Goal: Information Seeking & Learning: Check status

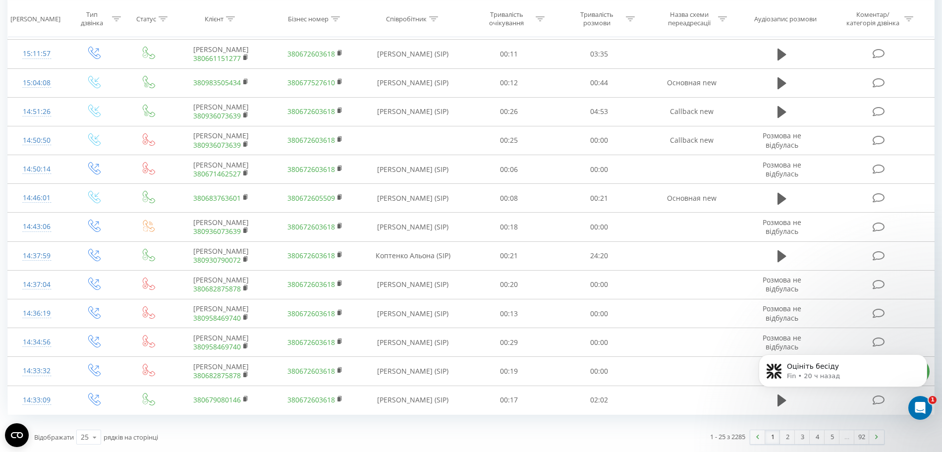
scroll to position [914, 0]
drag, startPoint x: 946, startPoint y: 206, endPoint x: 183, endPoint y: 44, distance: 779.6
click at [94, 433] on icon at bounding box center [94, 437] width 15 height 19
click at [93, 417] on div "100" at bounding box center [89, 423] width 24 height 14
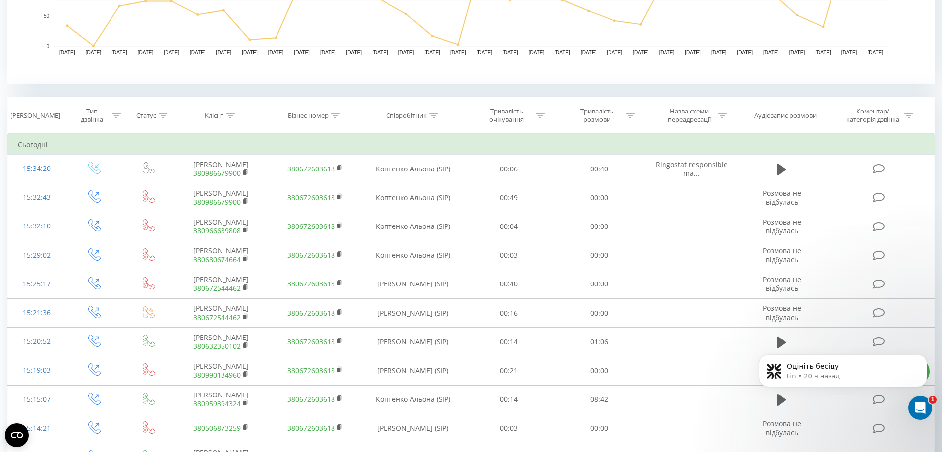
scroll to position [456, 0]
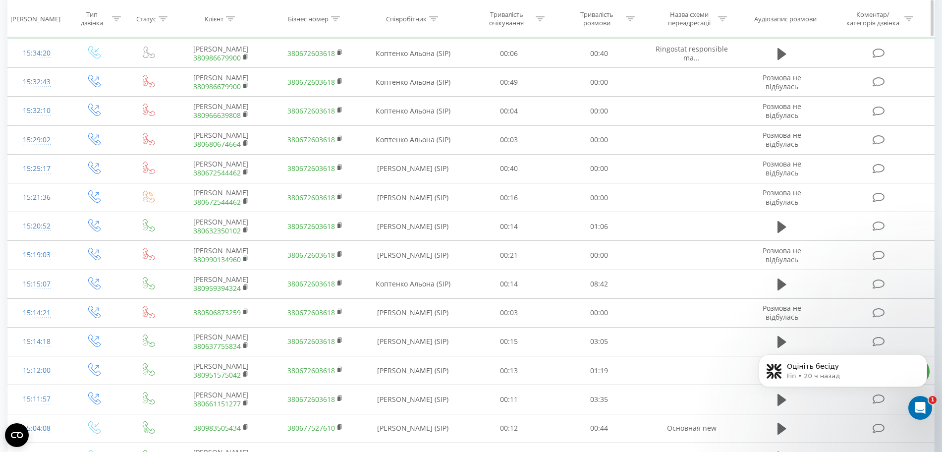
click at [117, 17] on icon at bounding box center [116, 18] width 9 height 5
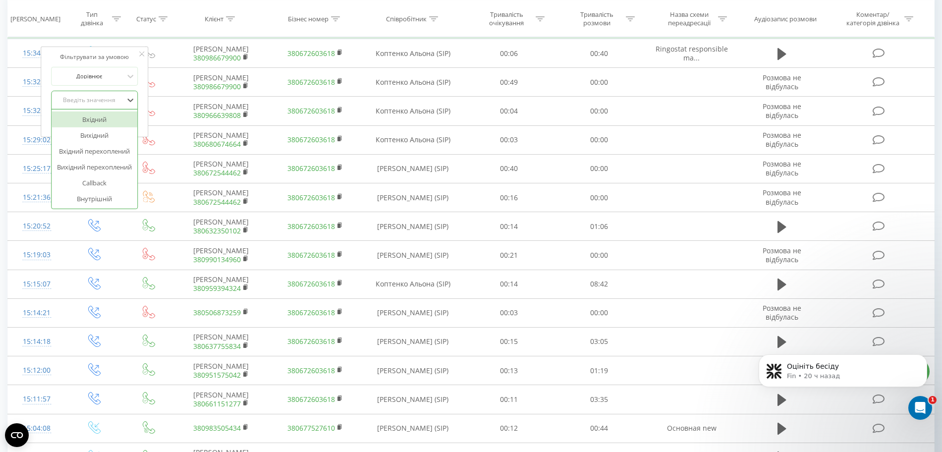
click at [87, 93] on div "Введіть значення" at bounding box center [89, 100] width 72 height 15
click at [87, 111] on div "Вхідний" at bounding box center [95, 119] width 86 height 16
click at [111, 112] on span "OK" at bounding box center [116, 119] width 28 height 15
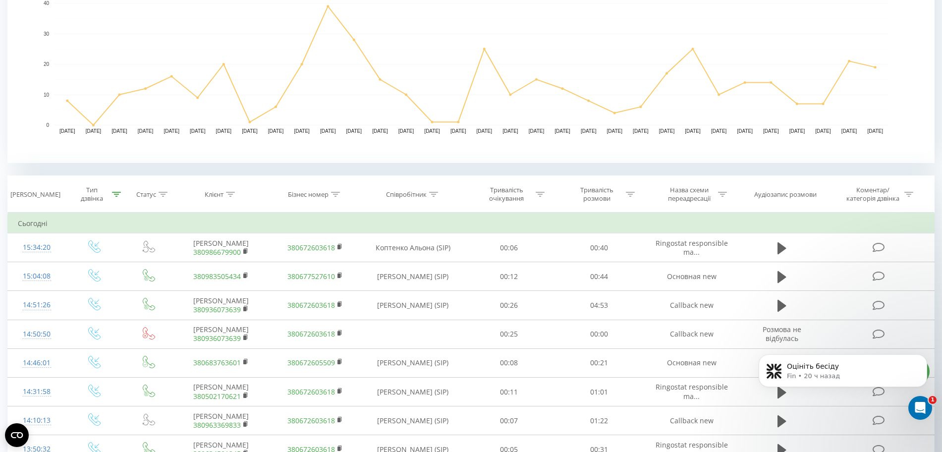
scroll to position [276, 0]
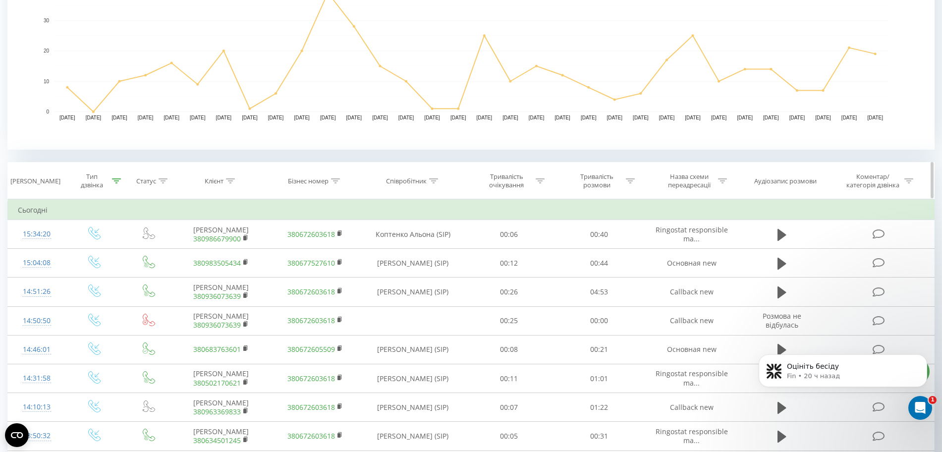
click at [629, 178] on icon at bounding box center [630, 180] width 9 height 5
click at [593, 246] on input "text" at bounding box center [599, 251] width 87 height 17
type input "00:00"
click at [627, 264] on span "OK" at bounding box center [621, 271] width 28 height 15
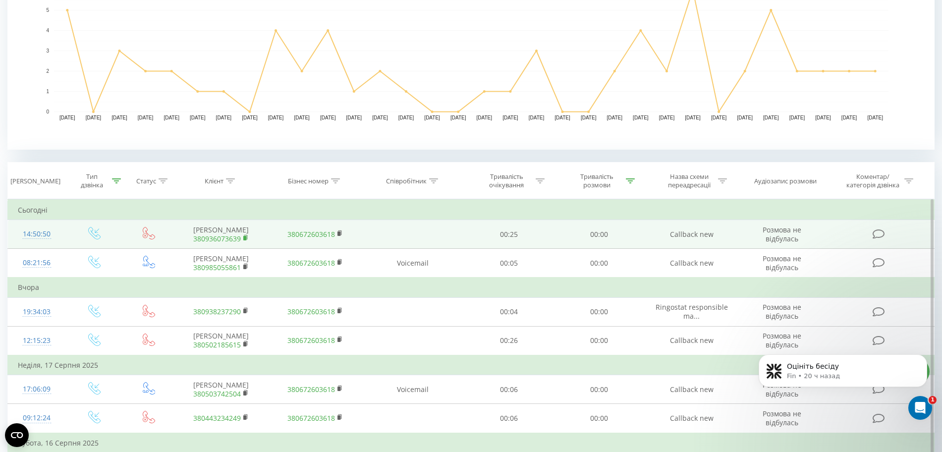
click at [243, 235] on icon at bounding box center [245, 237] width 5 height 7
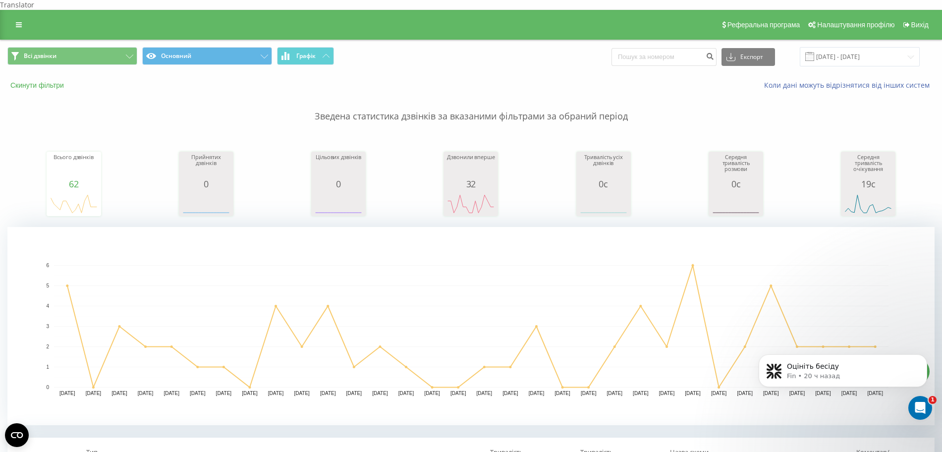
click at [28, 81] on button "Скинути фільтри" at bounding box center [37, 85] width 61 height 9
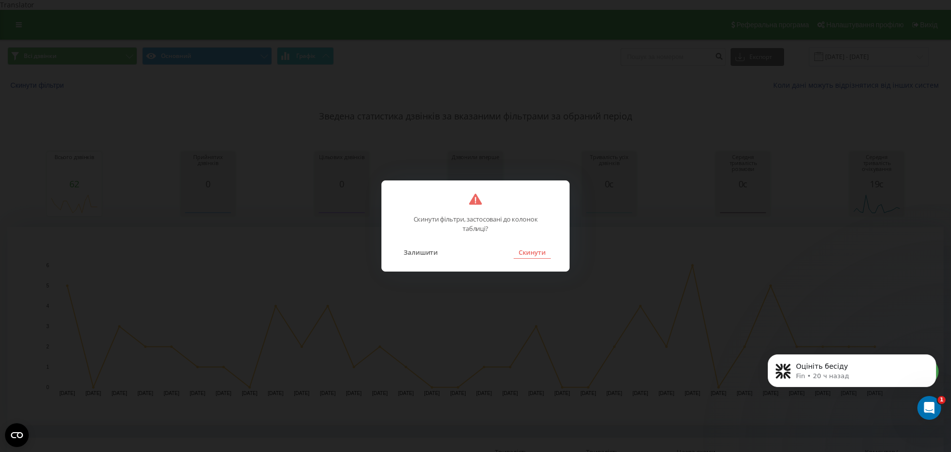
click at [534, 253] on button "Скинути" at bounding box center [532, 252] width 37 height 13
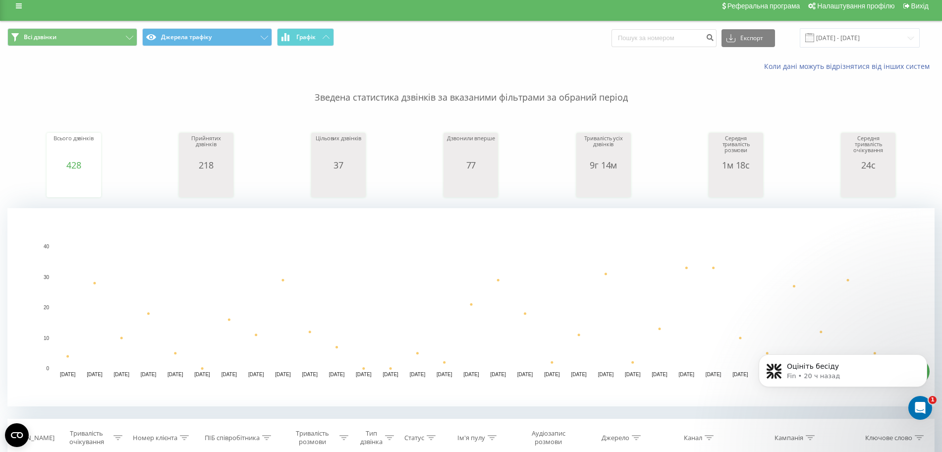
scroll to position [27, 0]
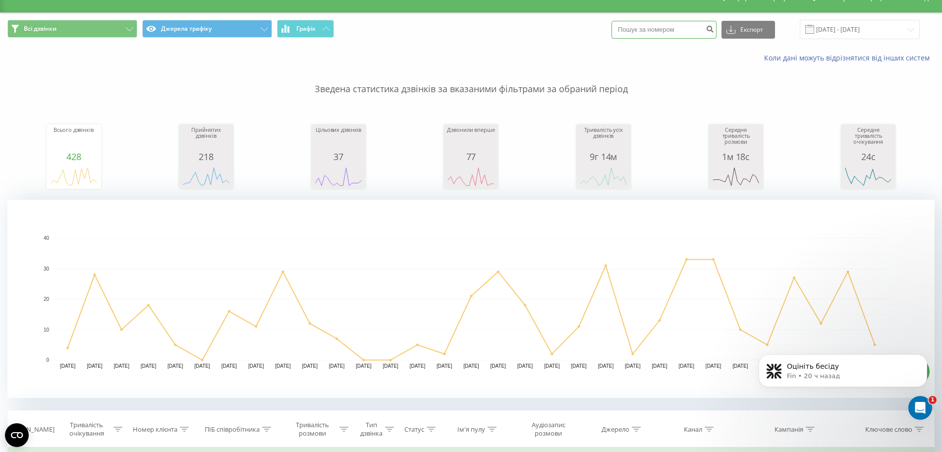
click at [651, 21] on input at bounding box center [664, 30] width 105 height 18
paste input "380936073639"
type input "380936073639"
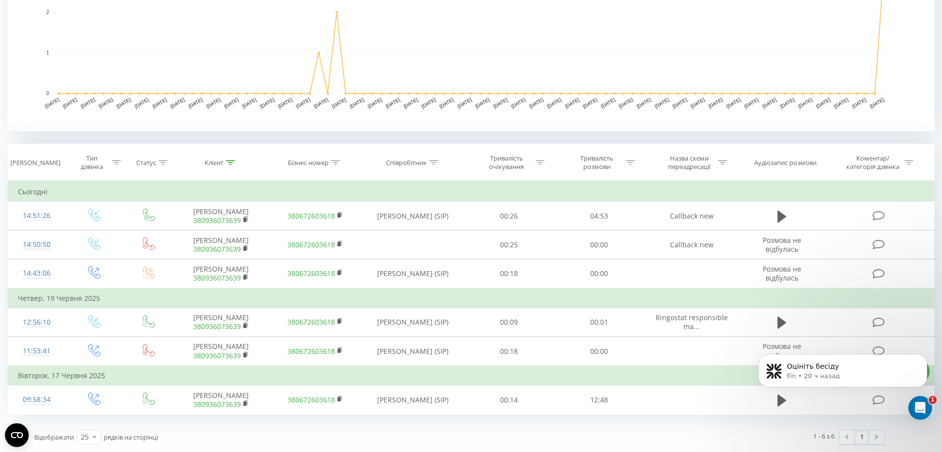
scroll to position [330, 0]
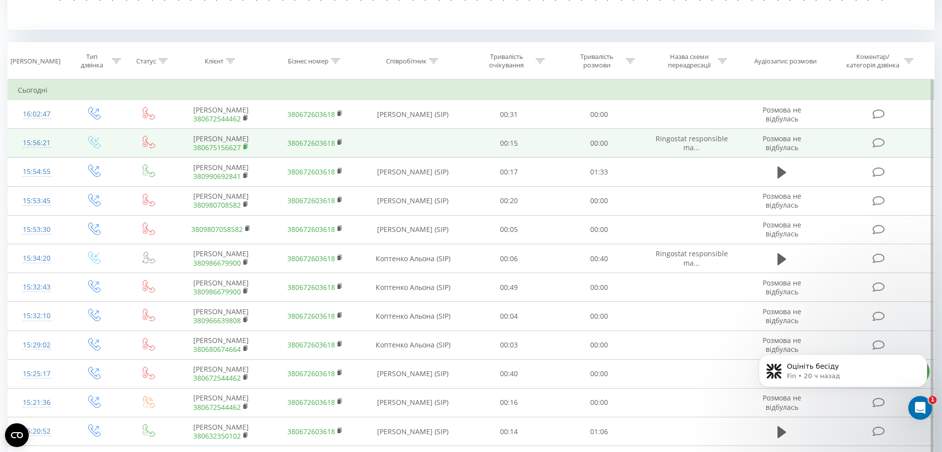
click at [244, 145] on rect at bounding box center [244, 147] width 3 height 4
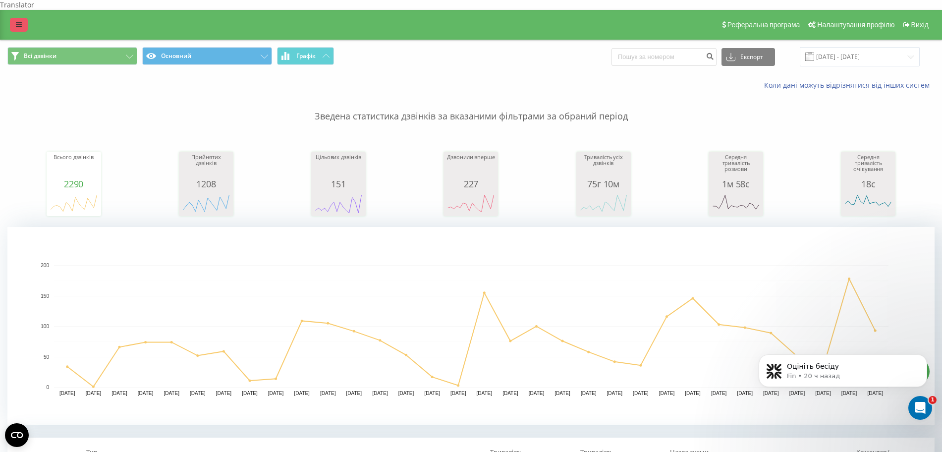
click at [26, 18] on link at bounding box center [19, 25] width 18 height 14
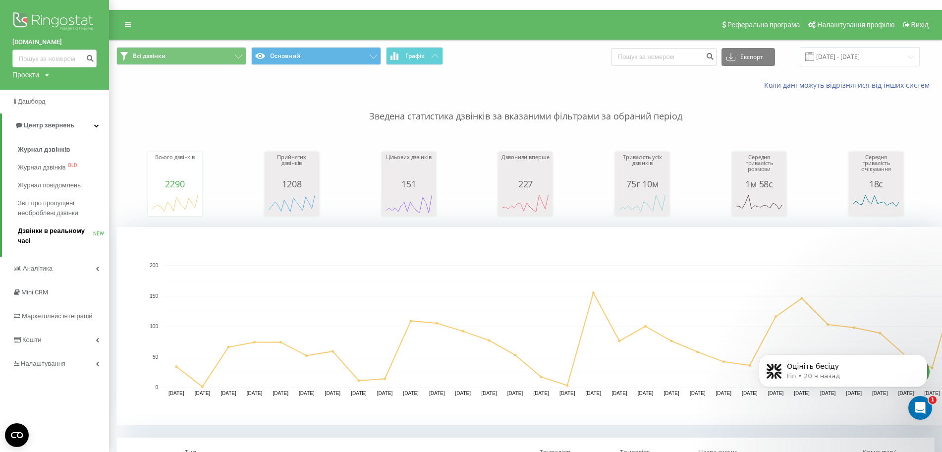
click at [69, 229] on span "Дзвінки в реальному часі" at bounding box center [55, 236] width 75 height 20
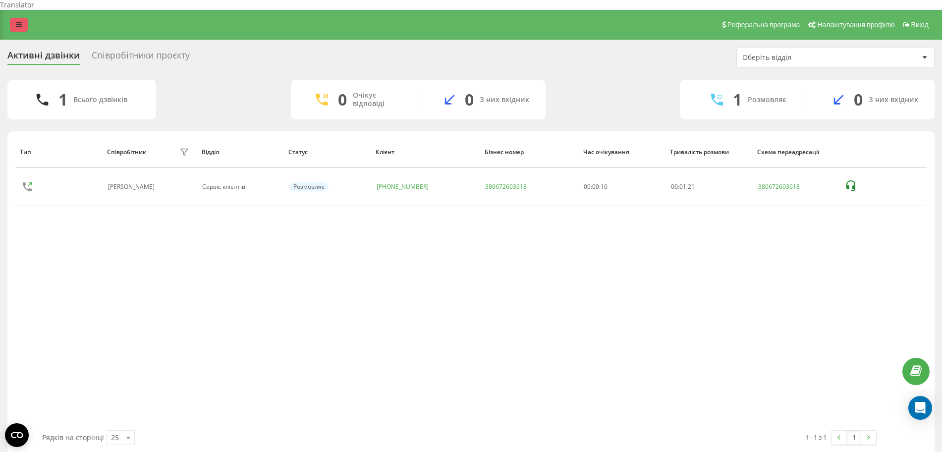
click at [16, 19] on link at bounding box center [19, 25] width 18 height 14
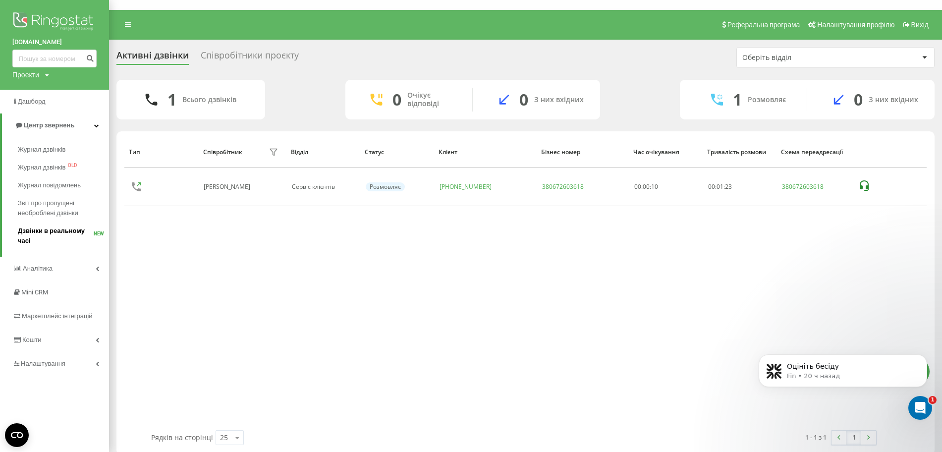
click at [46, 240] on span "Дзвінки в реальному часі" at bounding box center [56, 236] width 76 height 20
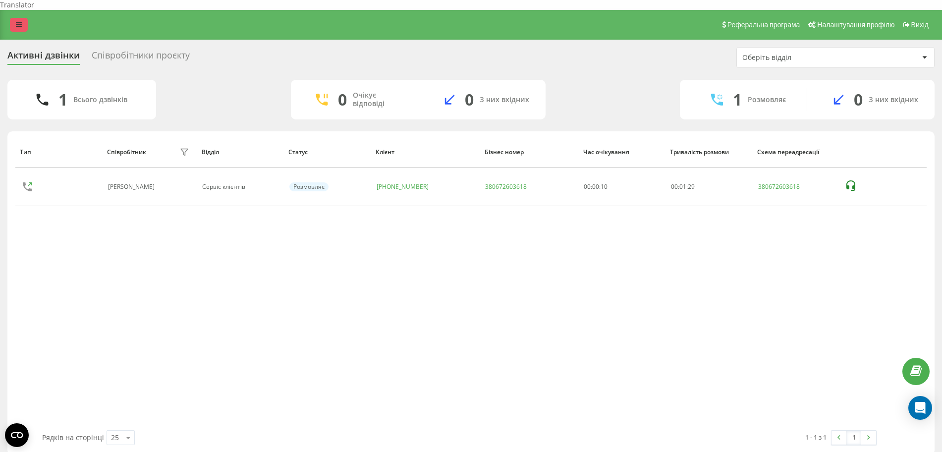
click at [17, 21] on icon at bounding box center [19, 24] width 6 height 7
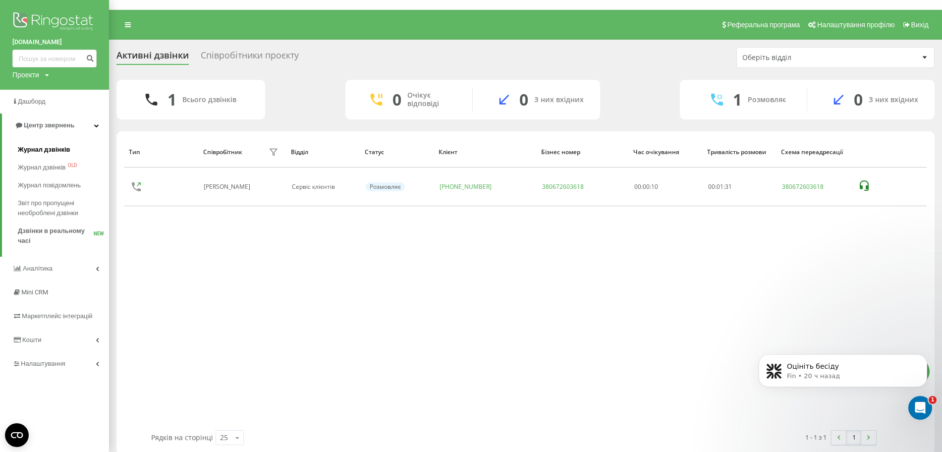
click at [30, 142] on link "Журнал дзвінків" at bounding box center [63, 150] width 91 height 18
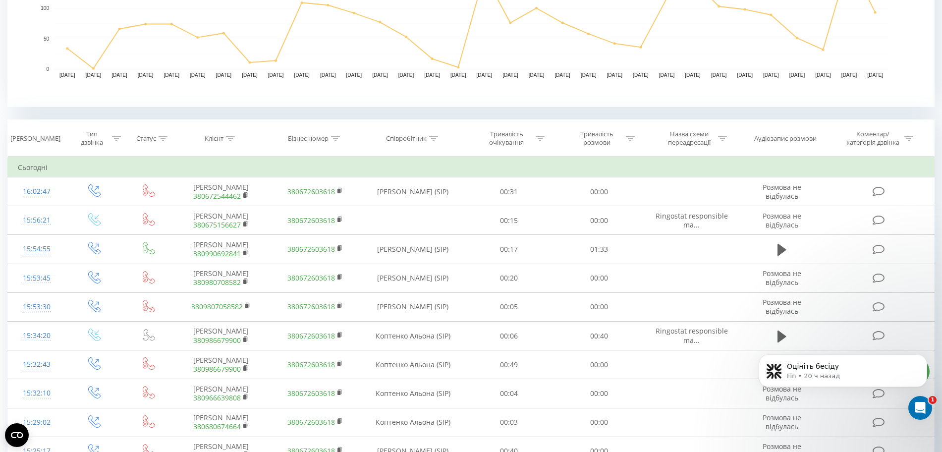
scroll to position [323, 0]
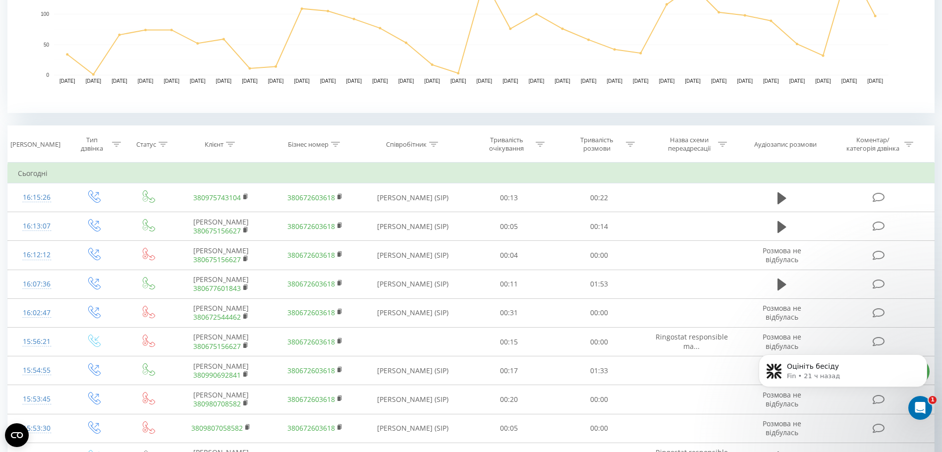
scroll to position [314, 0]
